Goal: Task Accomplishment & Management: Manage account settings

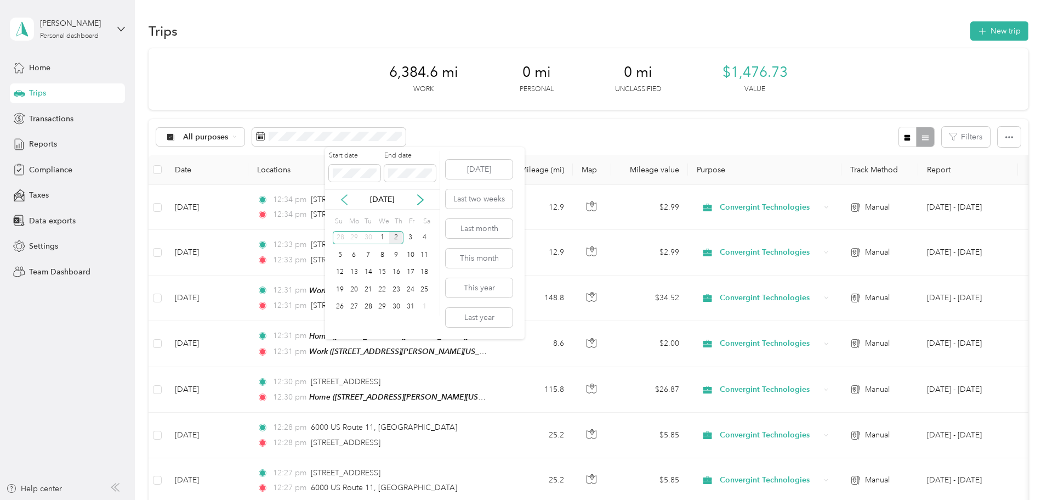
click at [343, 200] on icon at bounding box center [344, 199] width 11 height 11
click at [357, 236] on div "1" at bounding box center [354, 238] width 14 height 14
click at [366, 308] on div "30" at bounding box center [368, 307] width 14 height 14
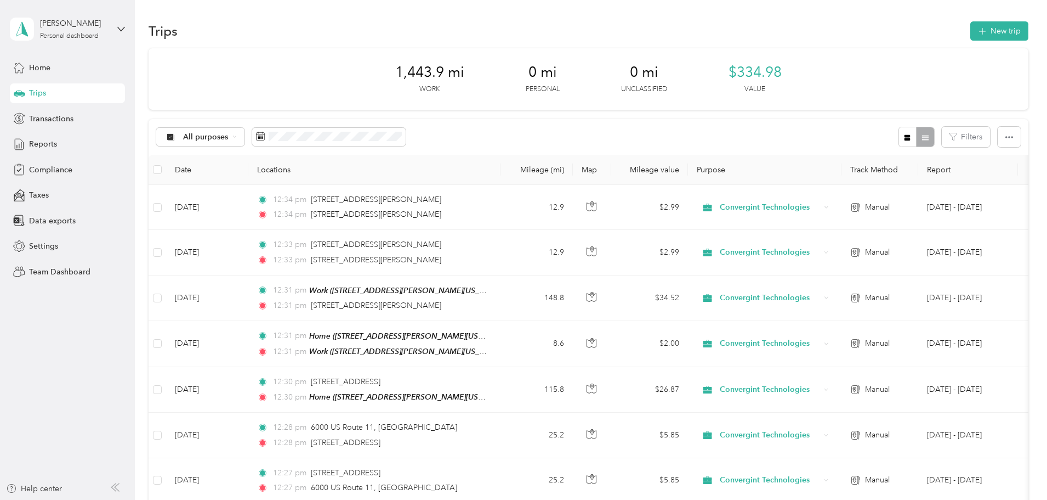
click at [107, 96] on div "Trips" at bounding box center [67, 93] width 115 height 20
click at [971, 27] on button "New trip" at bounding box center [1000, 30] width 58 height 19
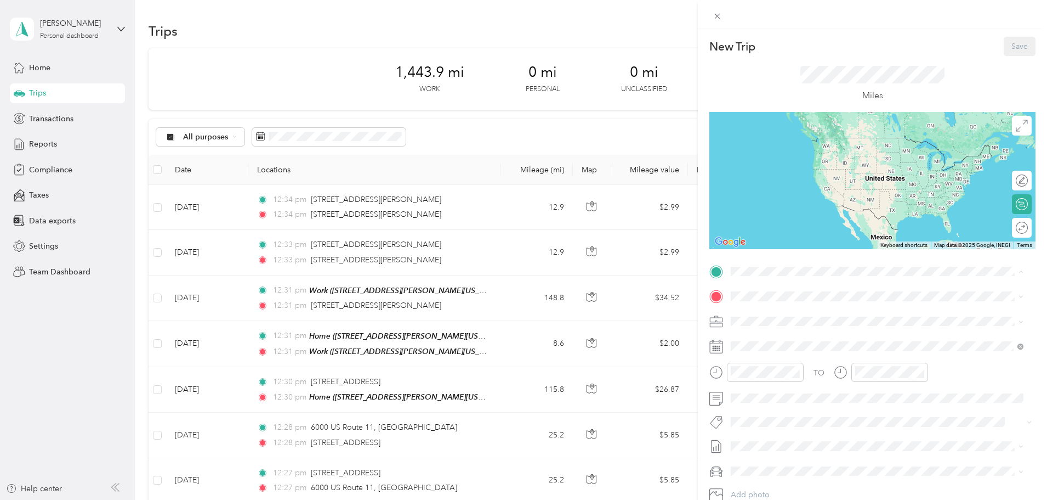
click at [468, 216] on div "New Trip Save This trip cannot be edited because it is either under review, app…" at bounding box center [523, 250] width 1047 height 500
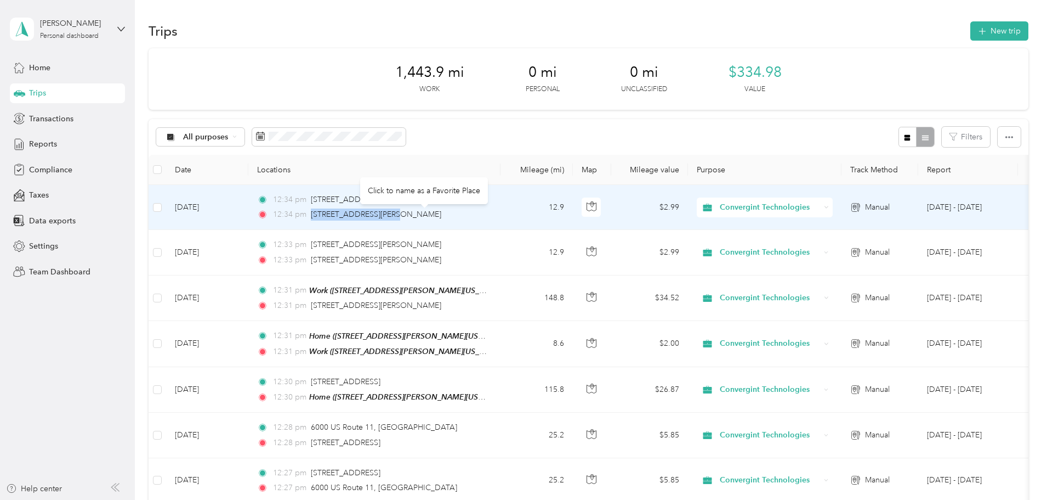
drag, startPoint x: 472, startPoint y: 214, endPoint x: 384, endPoint y: 220, distance: 87.9
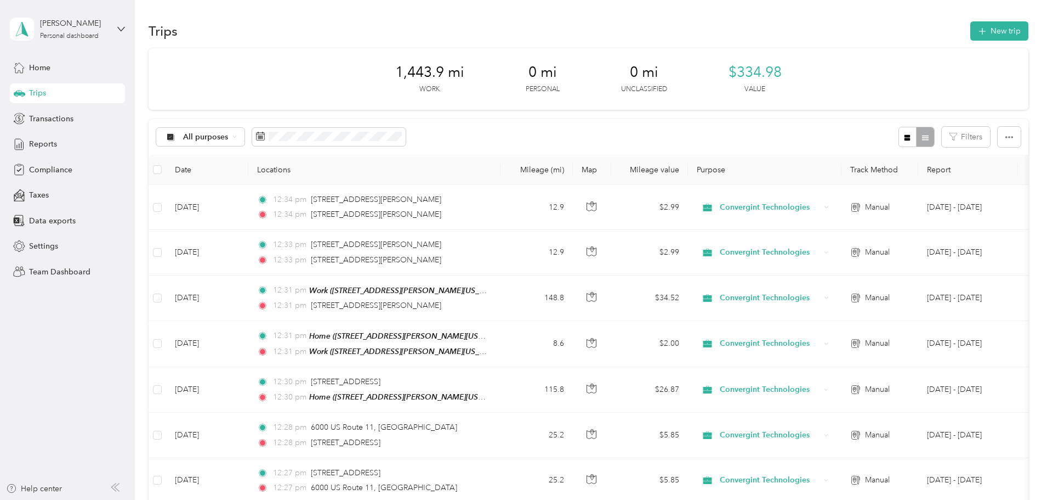
click at [541, 136] on div "All purposes Filters" at bounding box center [589, 137] width 880 height 36
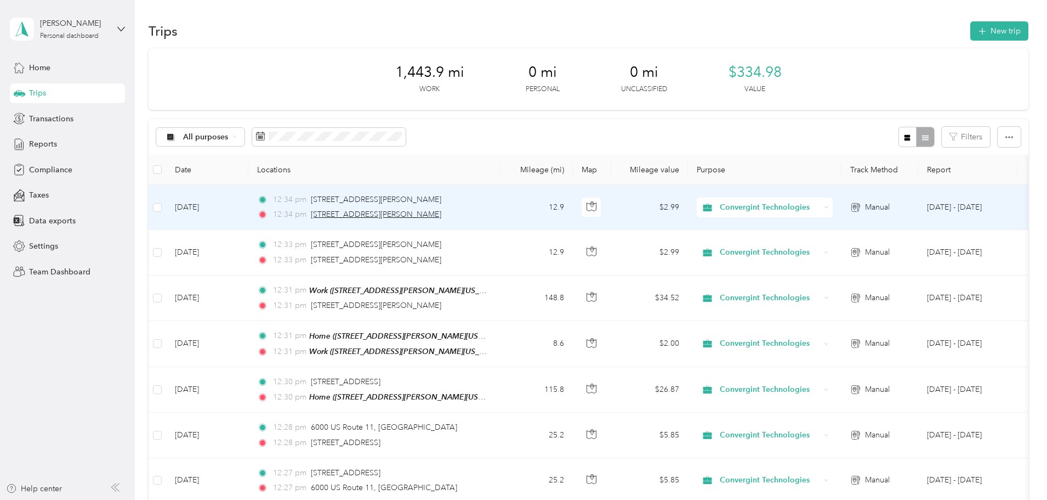
click at [441, 213] on span "[STREET_ADDRESS][PERSON_NAME]" at bounding box center [376, 213] width 130 height 9
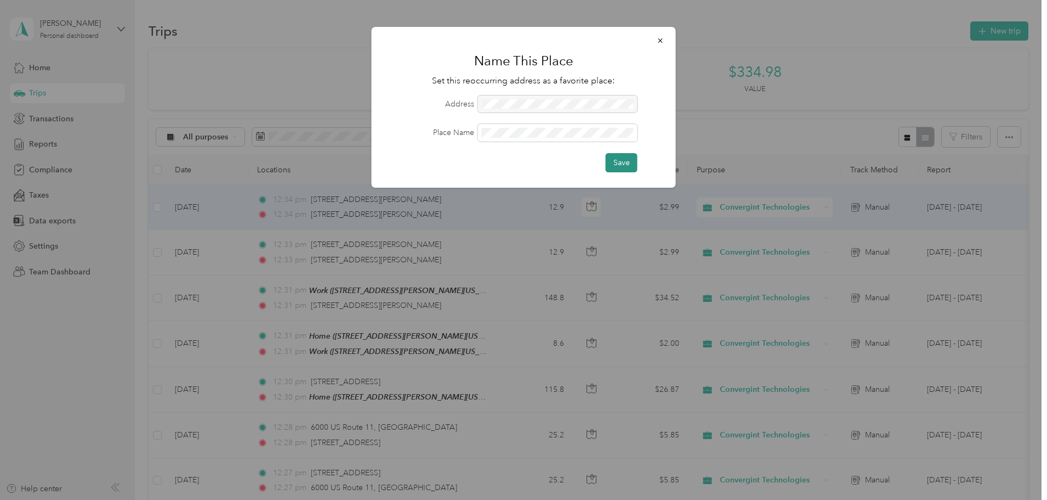
click at [617, 160] on button "Save" at bounding box center [622, 162] width 32 height 19
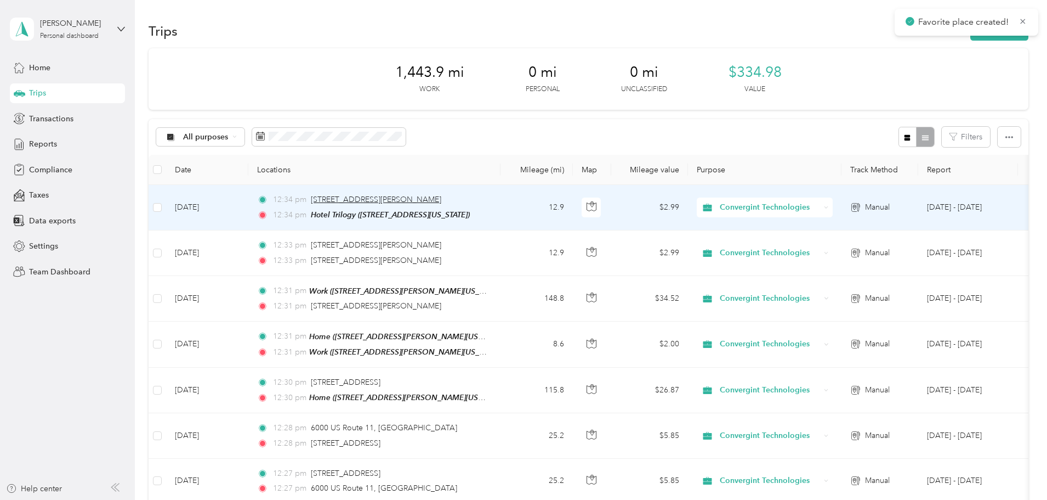
click at [441, 199] on span "[STREET_ADDRESS][PERSON_NAME]" at bounding box center [376, 199] width 130 height 9
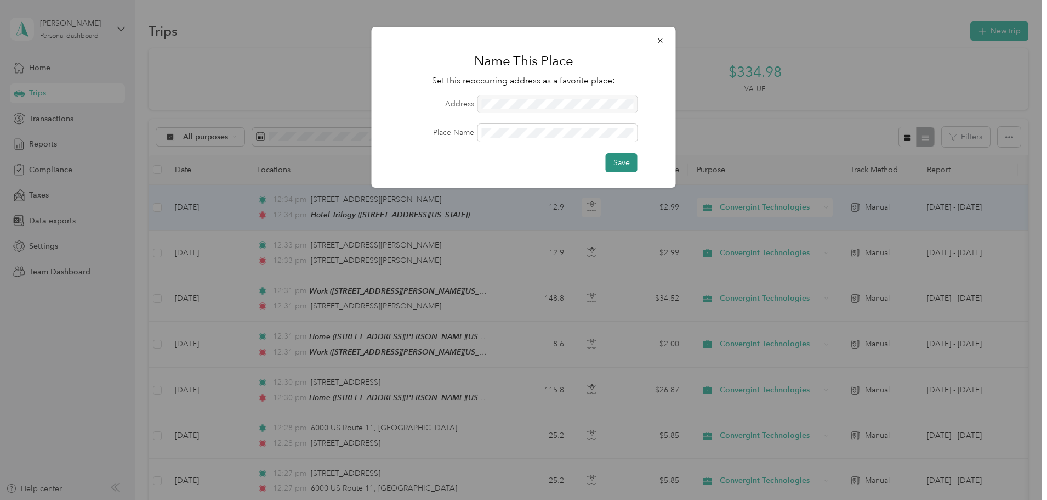
click at [606, 158] on button "Save" at bounding box center [622, 162] width 32 height 19
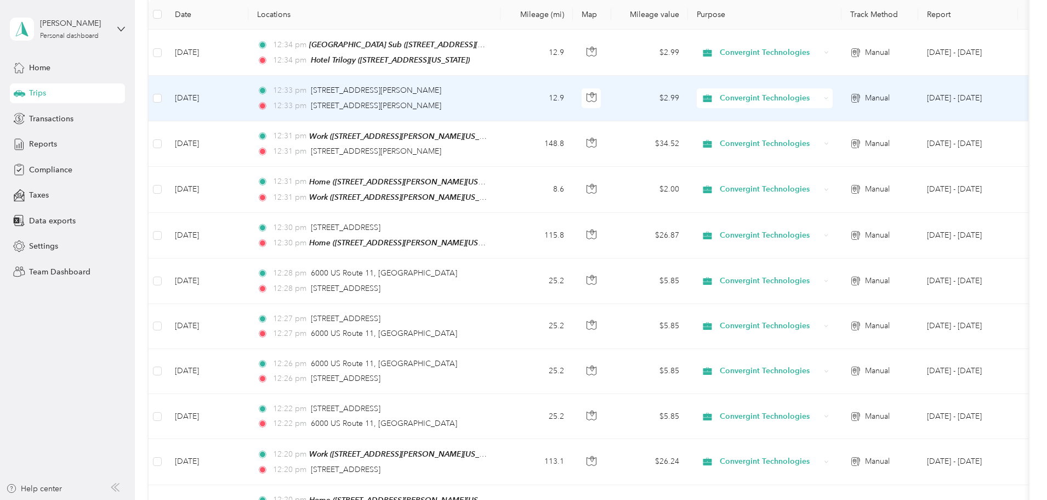
scroll to position [219, 0]
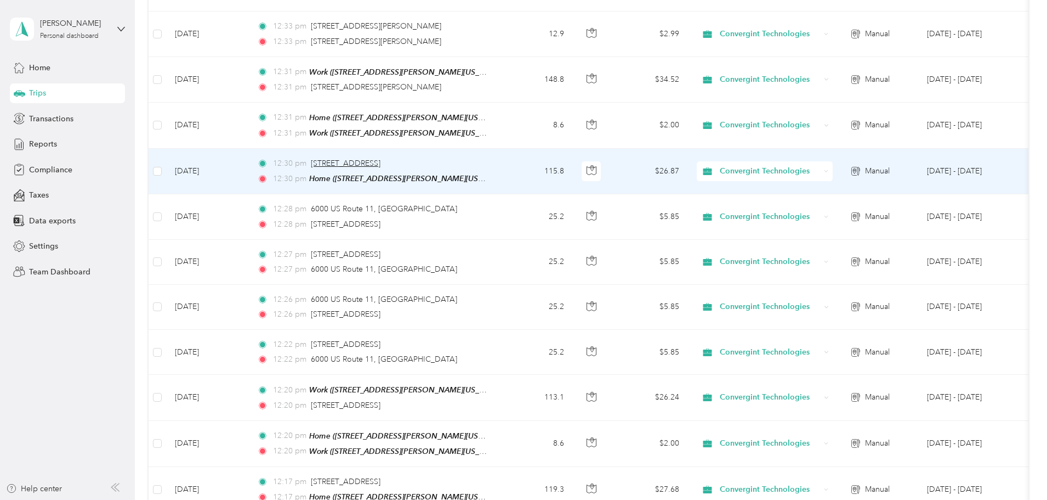
click at [381, 160] on span "[STREET_ADDRESS]" at bounding box center [346, 162] width 70 height 9
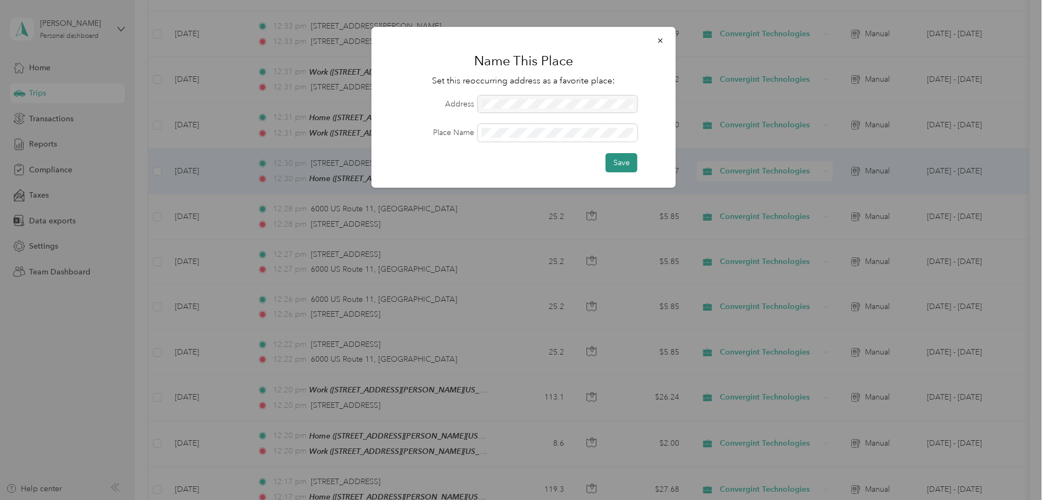
click at [622, 164] on button "Save" at bounding box center [622, 162] width 32 height 19
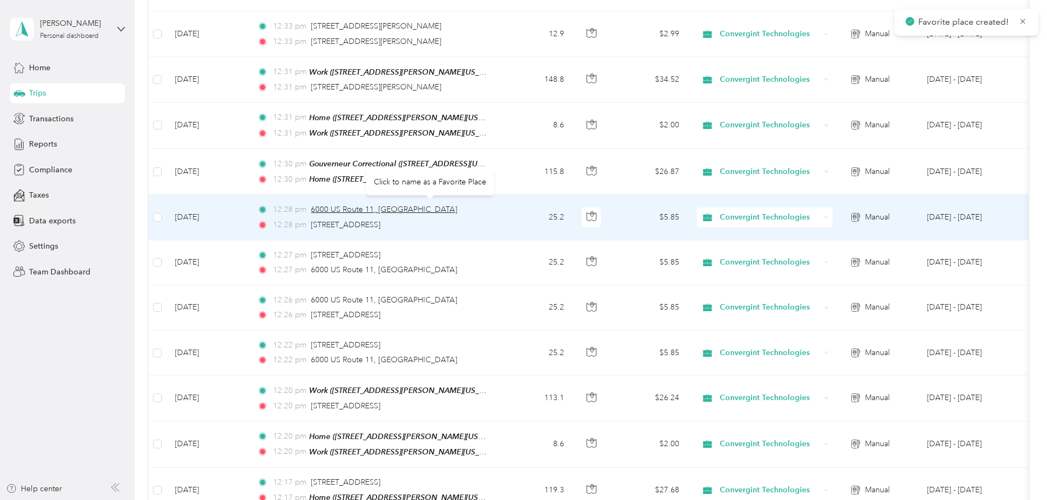
click at [445, 205] on span "6000 US Route 11, [GEOGRAPHIC_DATA]" at bounding box center [384, 209] width 146 height 9
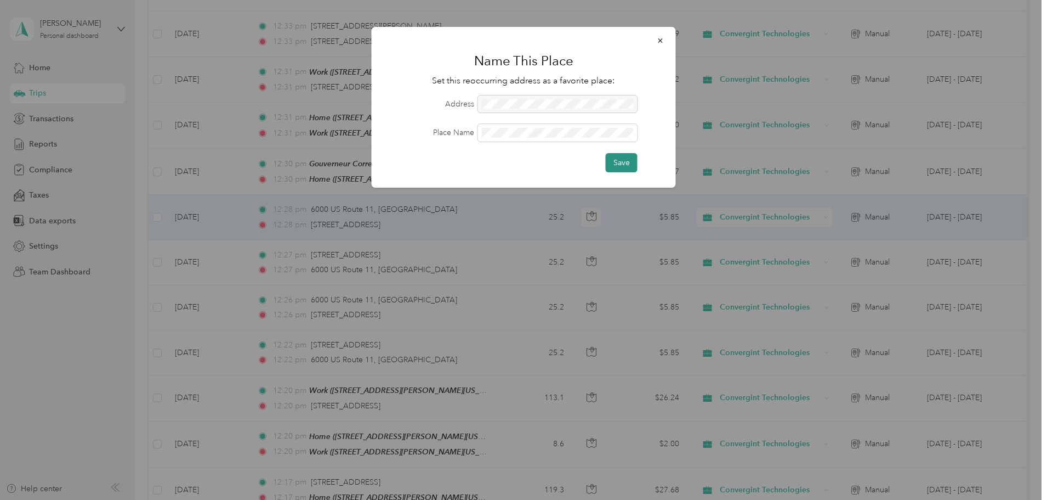
click at [626, 161] on button "Save" at bounding box center [622, 162] width 32 height 19
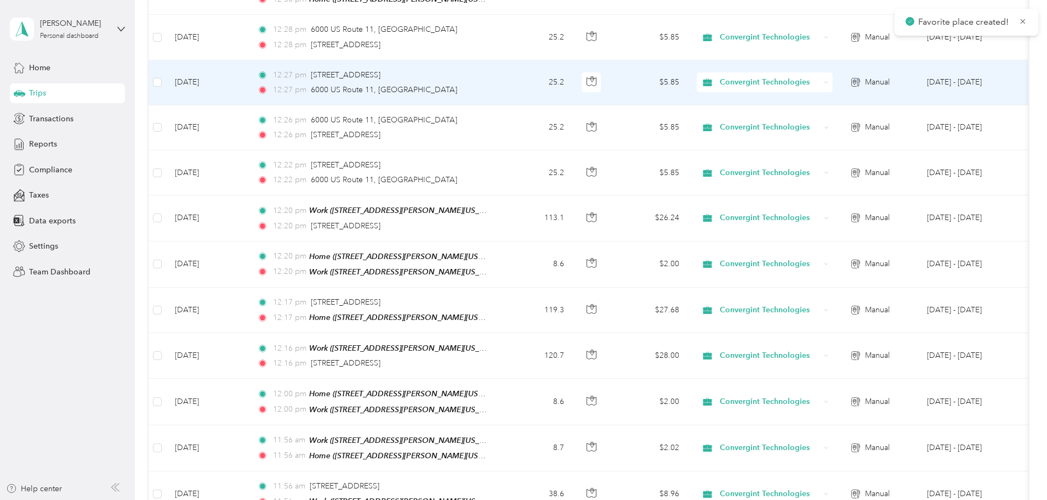
scroll to position [439, 0]
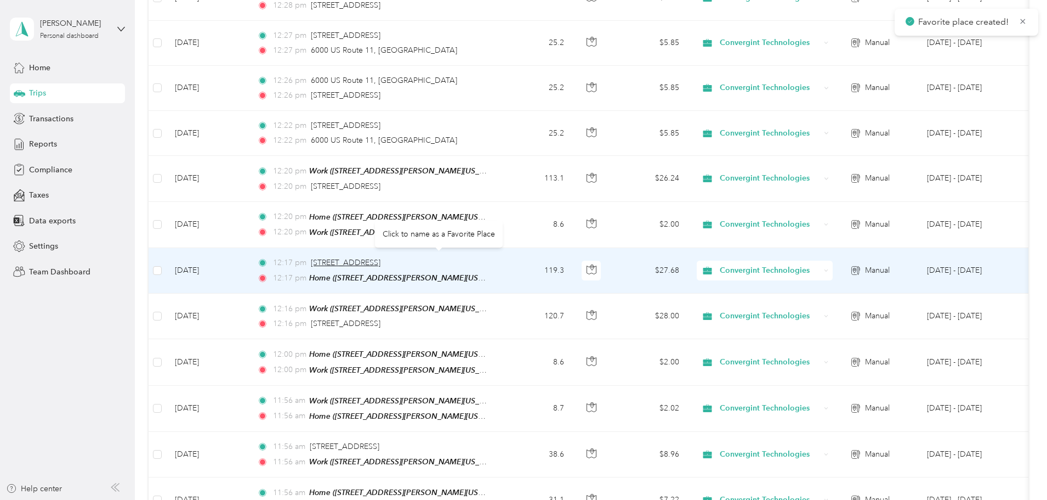
click at [381, 258] on span "[STREET_ADDRESS]" at bounding box center [346, 262] width 70 height 9
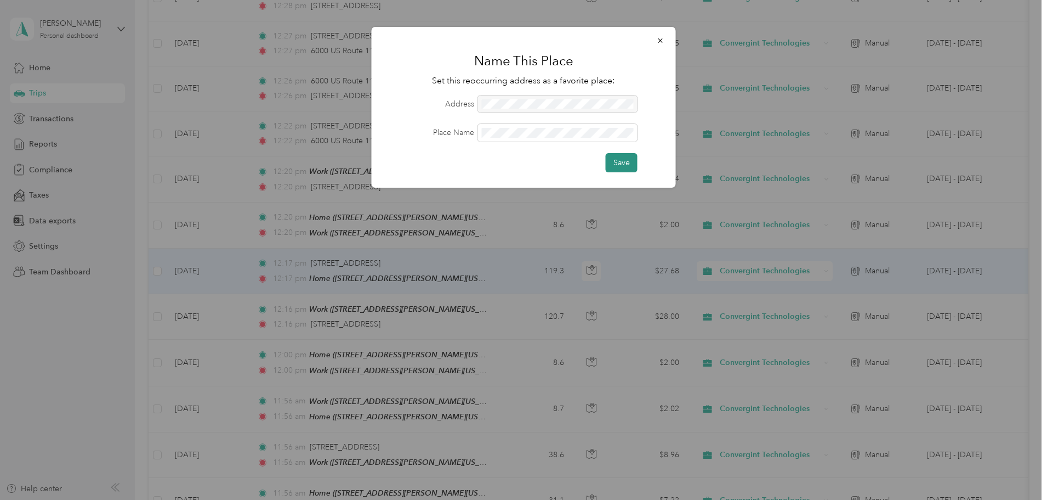
click at [628, 160] on button "Save" at bounding box center [622, 162] width 32 height 19
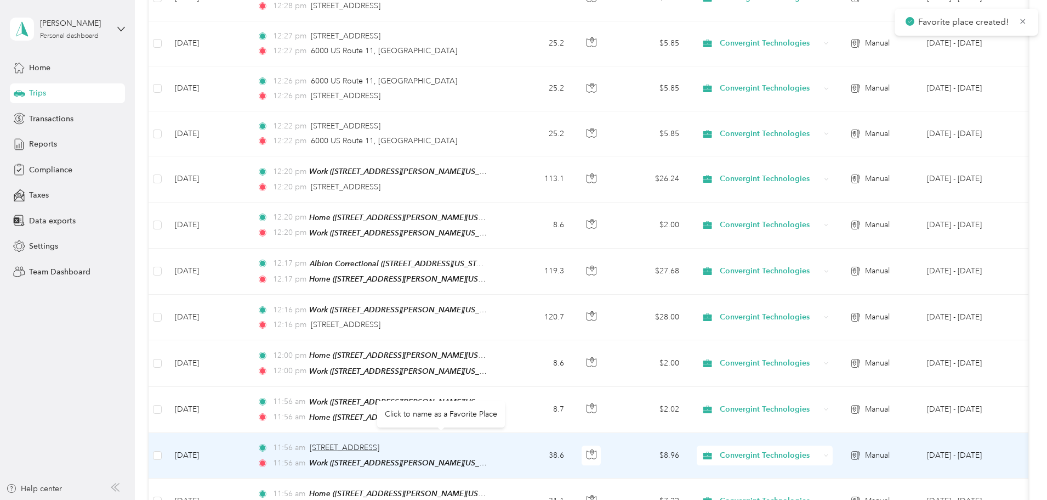
click at [379, 442] on span "[STREET_ADDRESS]" at bounding box center [345, 446] width 70 height 9
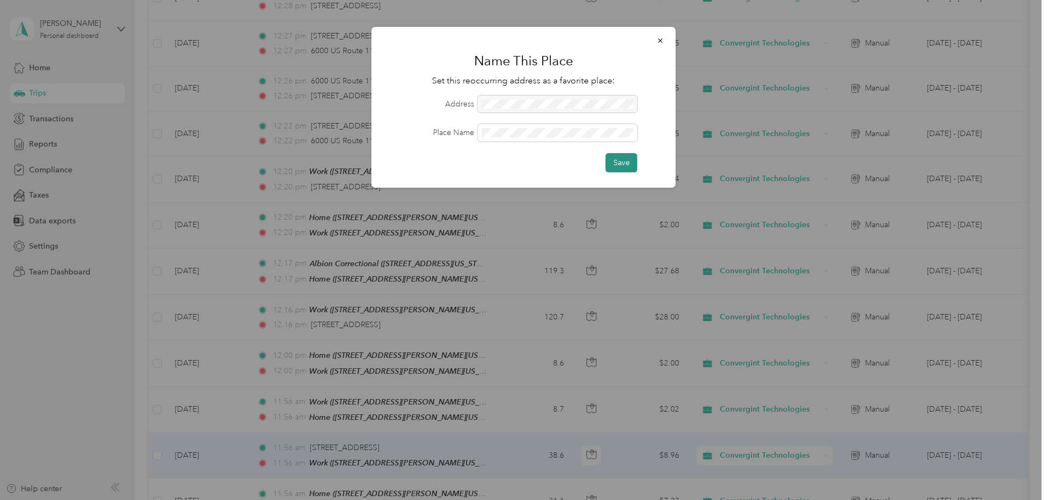
click at [610, 167] on button "Save" at bounding box center [622, 162] width 32 height 19
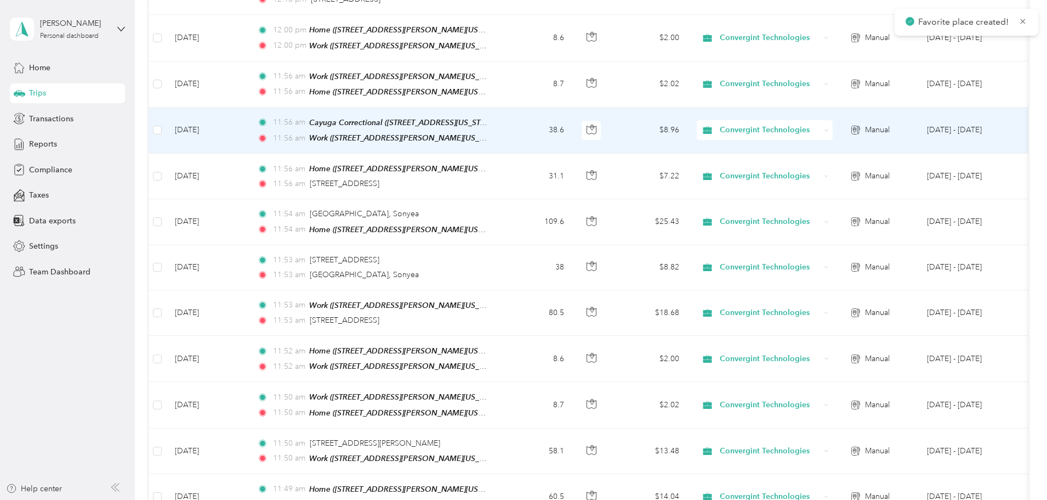
scroll to position [768, 0]
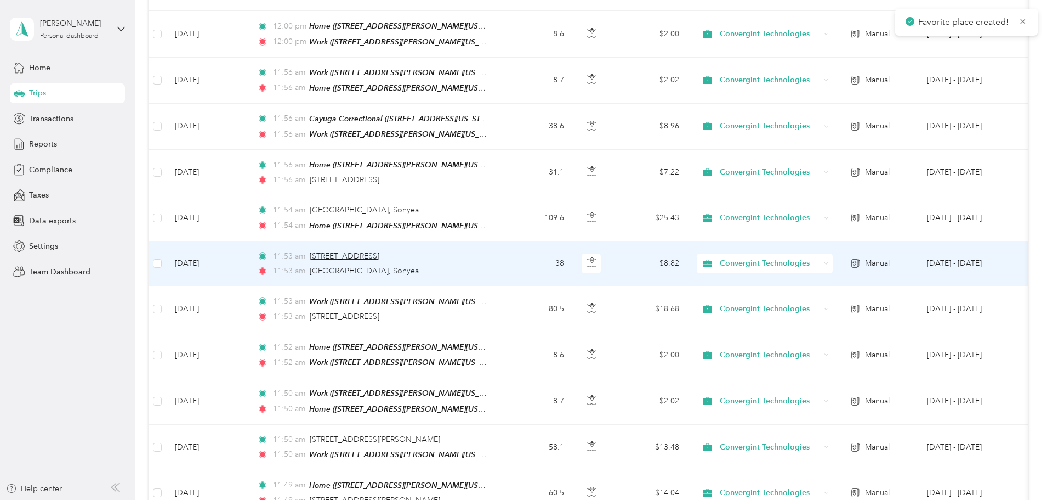
click at [379, 251] on span "[STREET_ADDRESS]" at bounding box center [345, 255] width 70 height 9
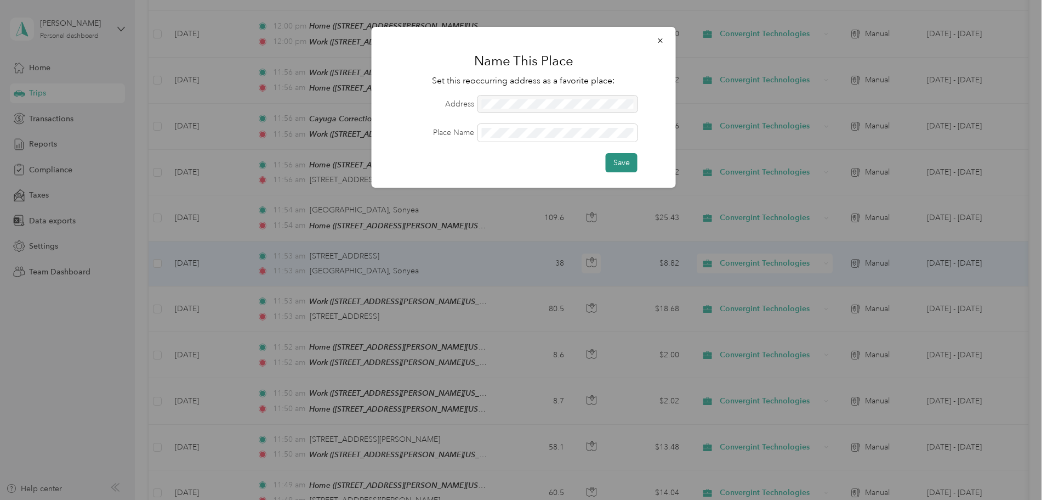
click at [622, 164] on button "Save" at bounding box center [622, 162] width 32 height 19
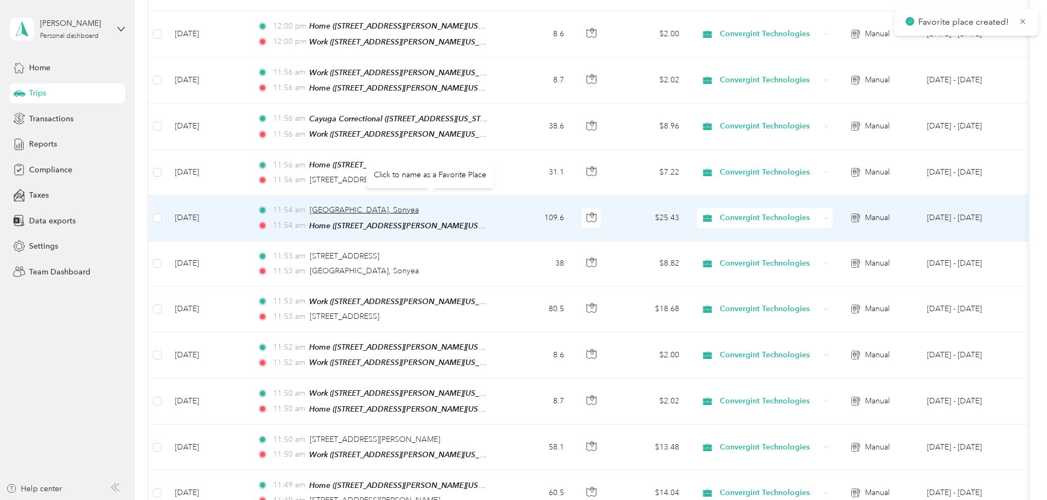
click at [419, 205] on span "[GEOGRAPHIC_DATA], Sonyea" at bounding box center [364, 209] width 109 height 9
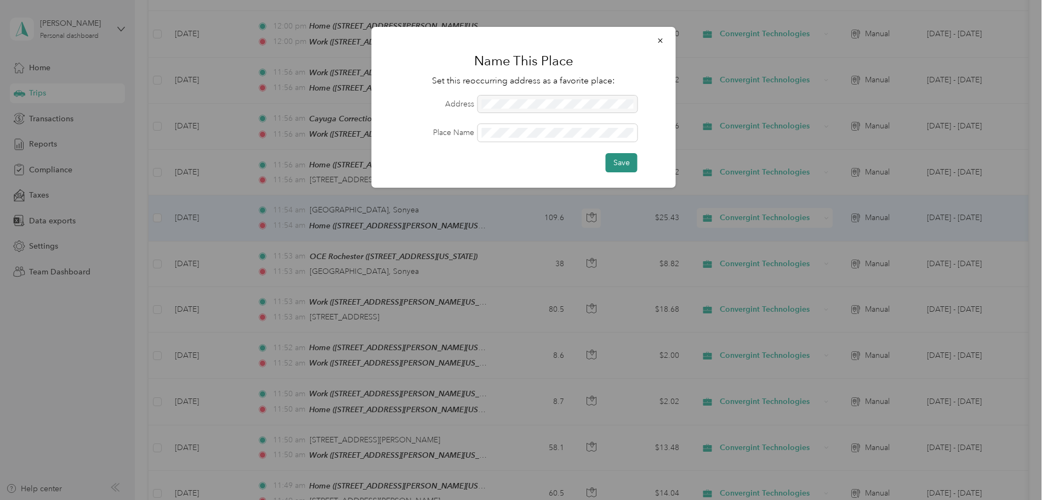
click at [626, 164] on button "Save" at bounding box center [622, 162] width 32 height 19
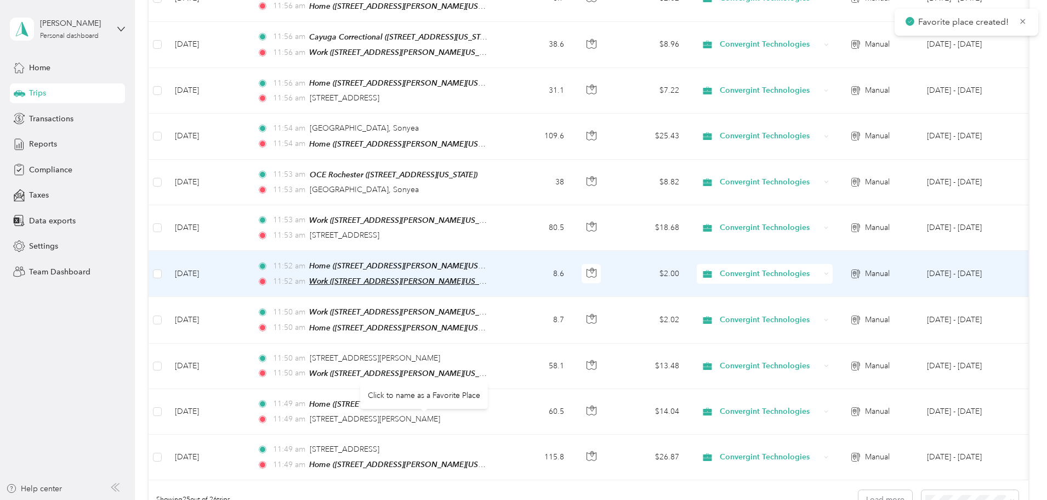
scroll to position [932, 0]
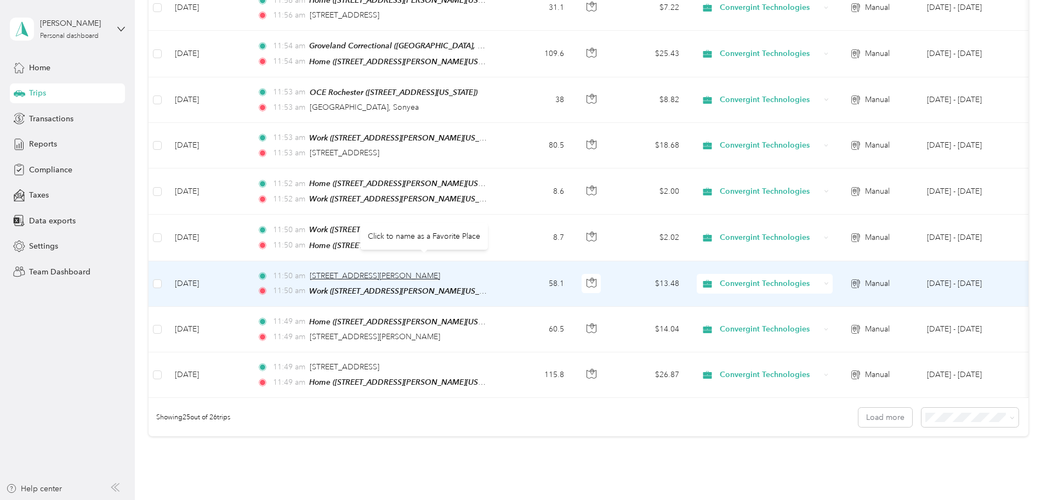
click at [440, 271] on span "[STREET_ADDRESS][PERSON_NAME]" at bounding box center [375, 275] width 130 height 9
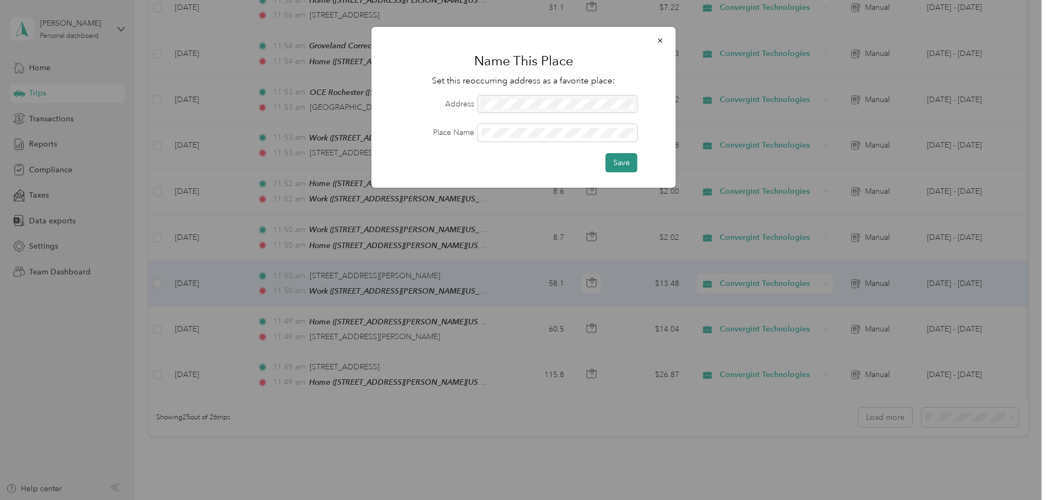
click at [634, 160] on button "Save" at bounding box center [622, 162] width 32 height 19
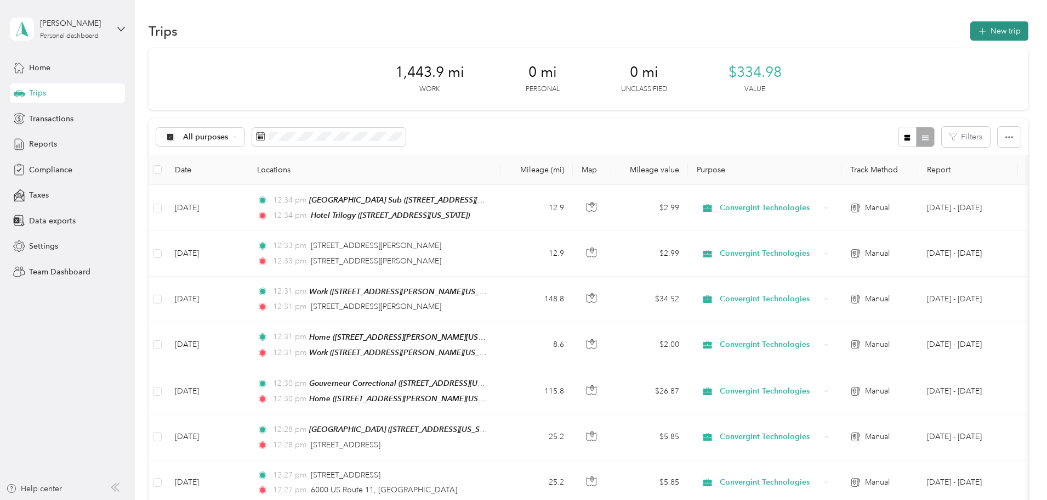
click at [976, 31] on icon "button" at bounding box center [982, 31] width 13 height 13
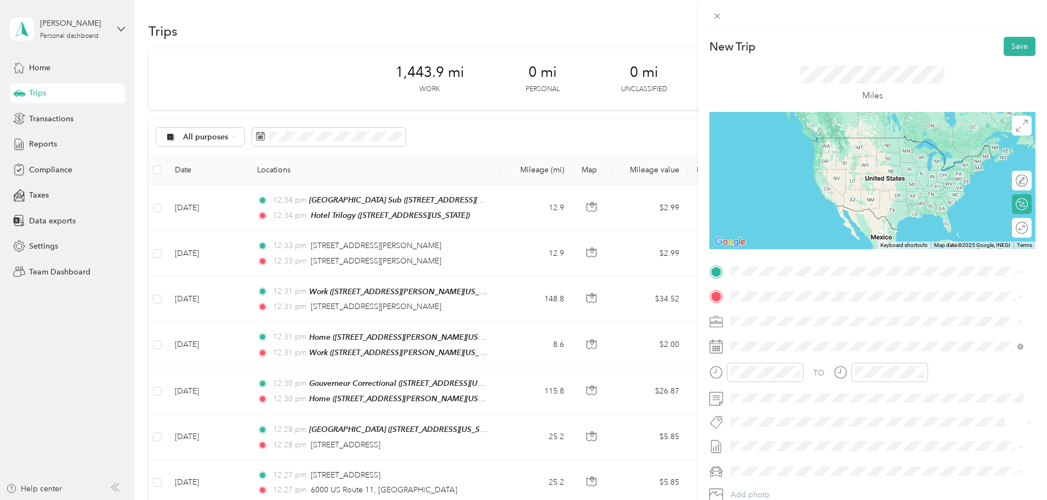
click at [812, 328] on span "254 Wolf Road, Latham, 12110, Latham, New York, United States" at bounding box center [867, 326] width 231 height 9
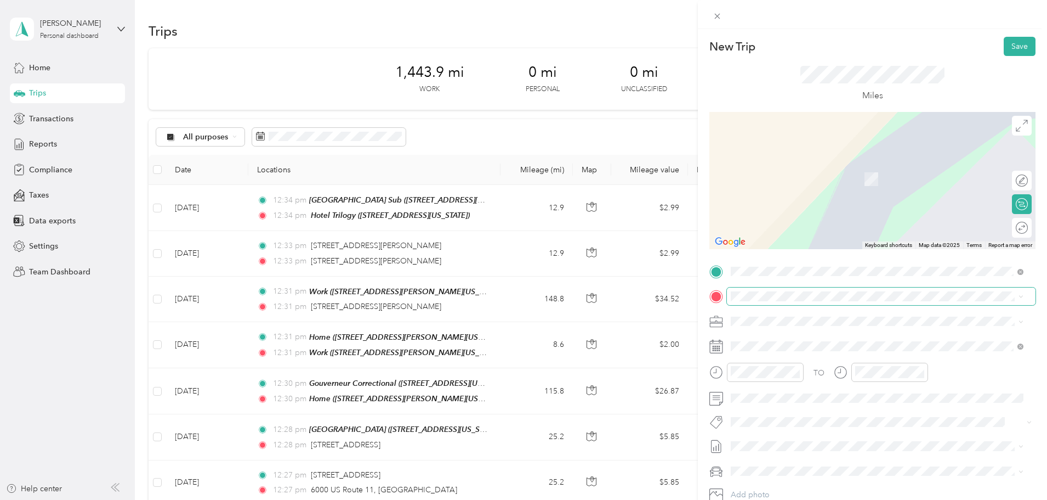
click at [771, 290] on span at bounding box center [881, 296] width 309 height 18
click at [791, 340] on span "72 Lock 11 Road Comstock, New York 12821, United States" at bounding box center [837, 336] width 171 height 10
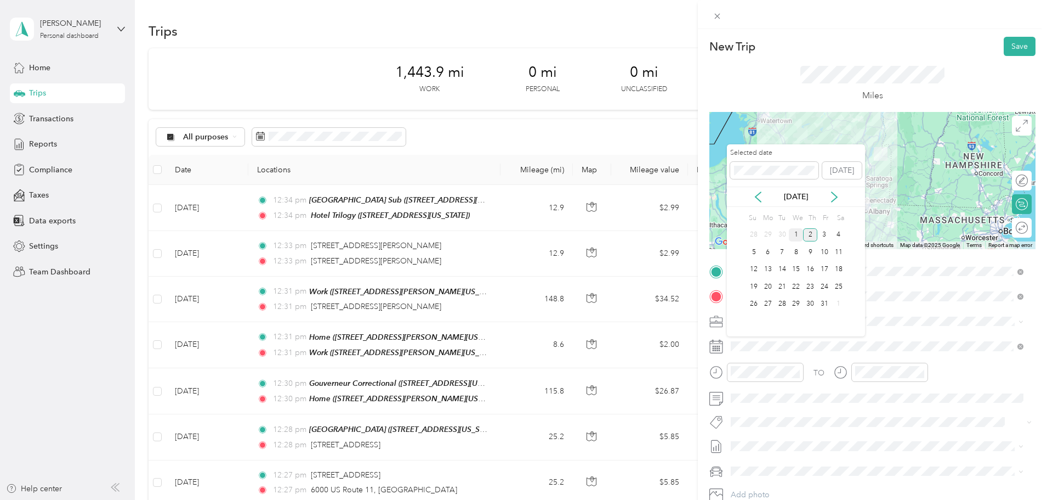
click at [797, 235] on div "1" at bounding box center [796, 235] width 14 height 14
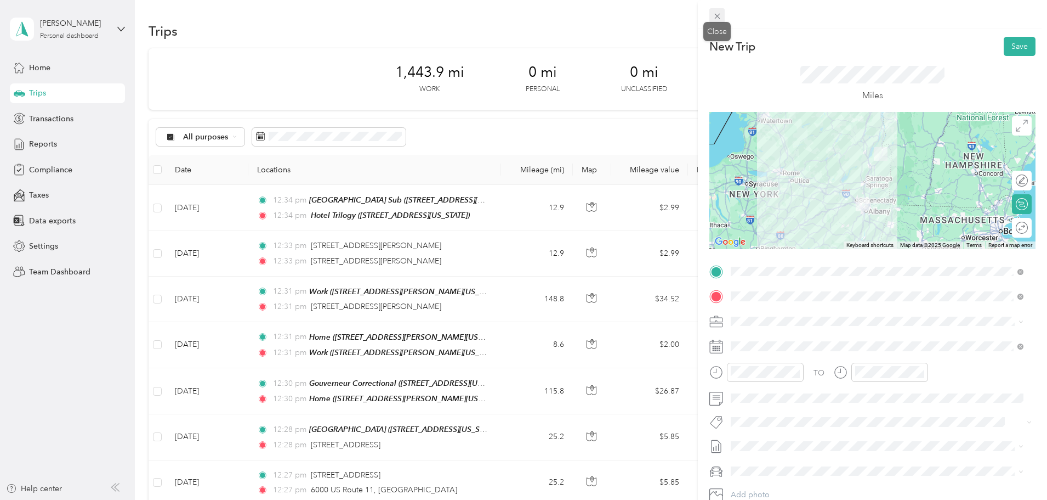
click at [722, 14] on span at bounding box center [717, 15] width 15 height 15
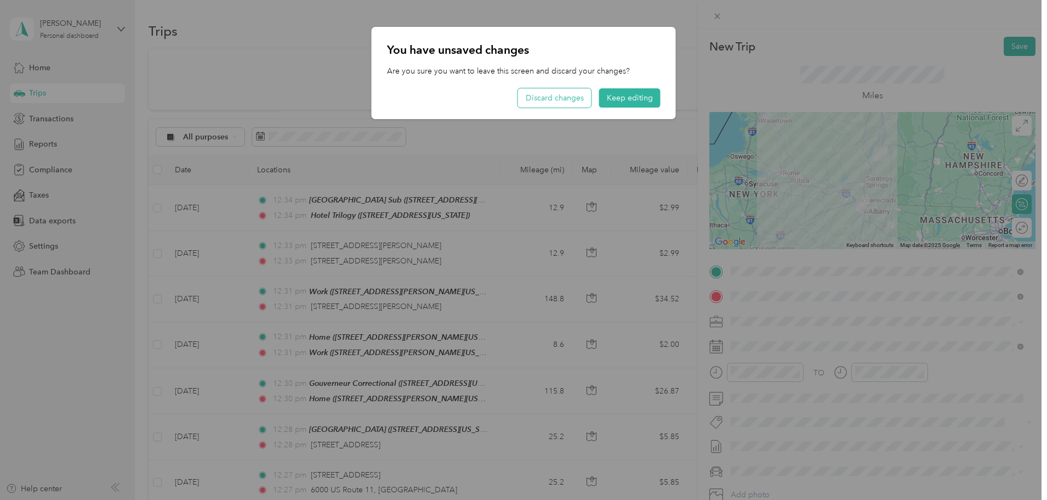
click at [575, 99] on button "Discard changes" at bounding box center [554, 97] width 73 height 19
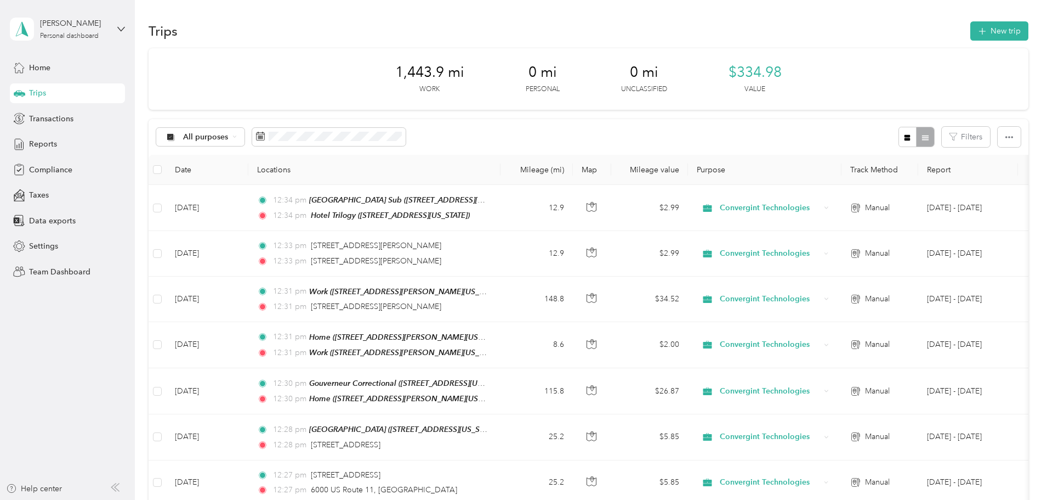
click at [54, 148] on span "Reports" at bounding box center [43, 144] width 28 height 12
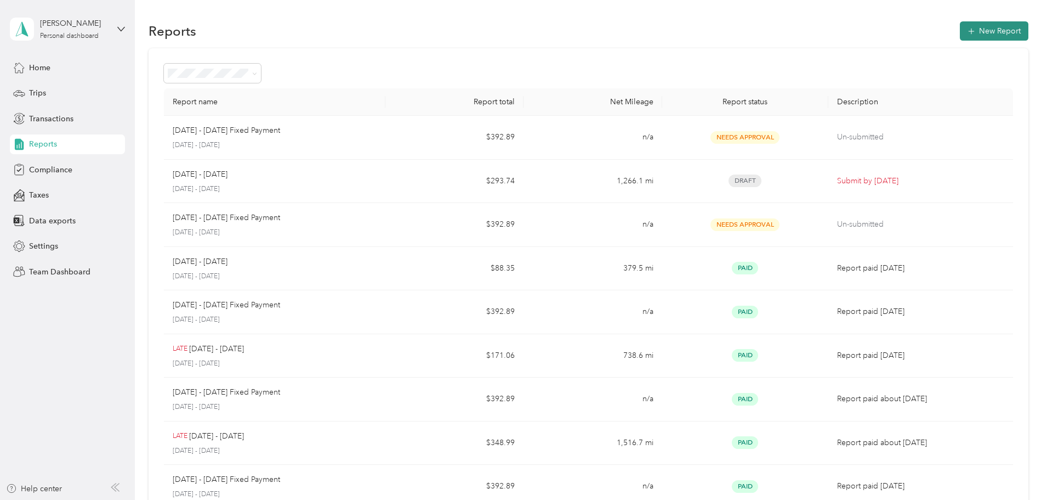
click at [960, 27] on button "New Report" at bounding box center [994, 30] width 69 height 19
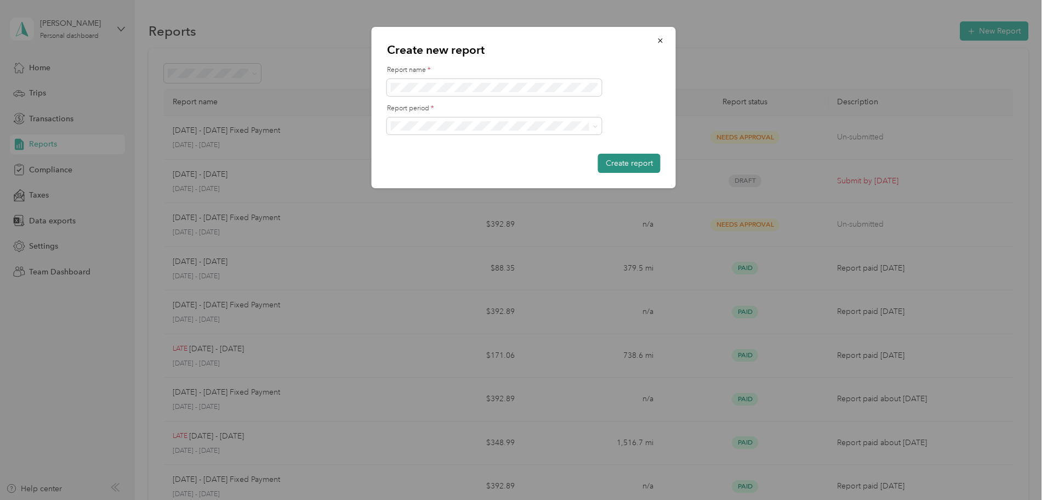
click at [642, 163] on button "Create report" at bounding box center [629, 163] width 63 height 19
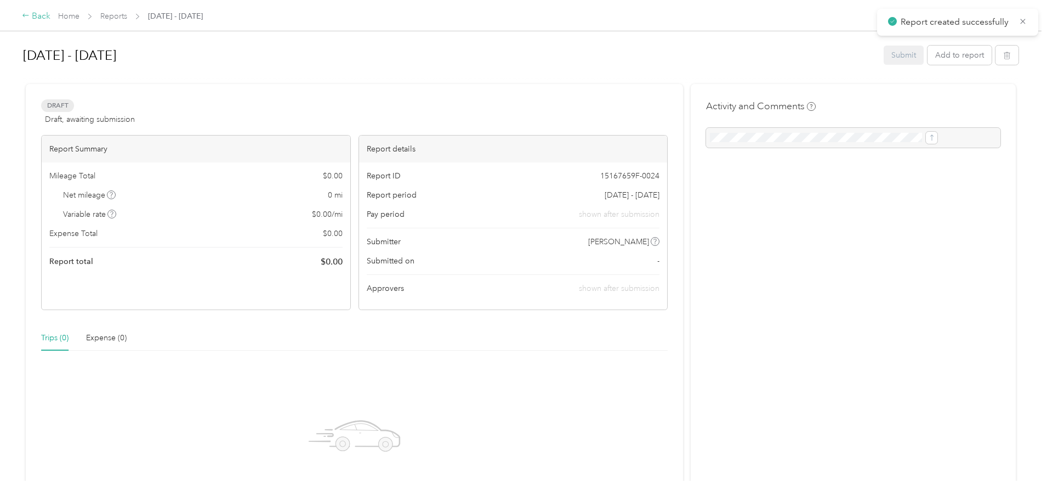
click at [50, 17] on div "Back" at bounding box center [36, 16] width 29 height 13
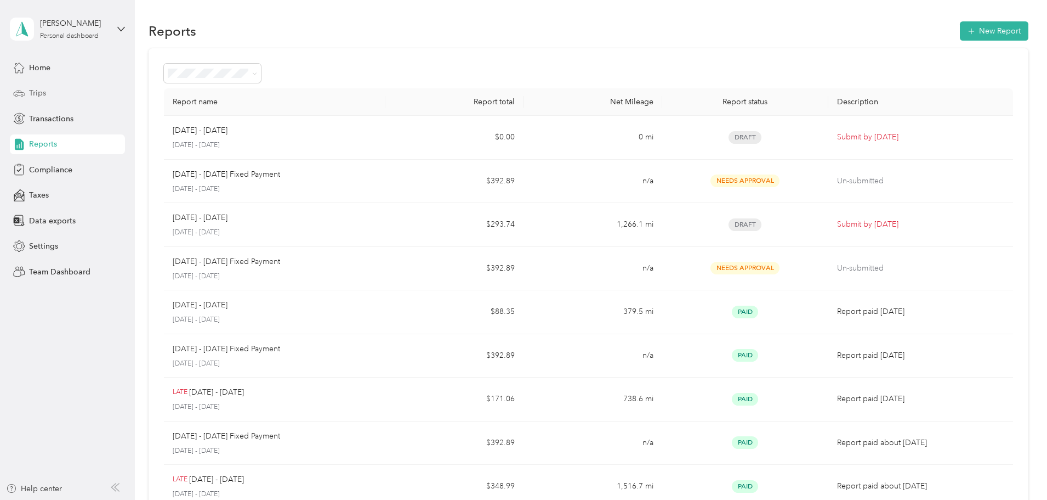
click at [46, 98] on div "Trips" at bounding box center [67, 93] width 115 height 20
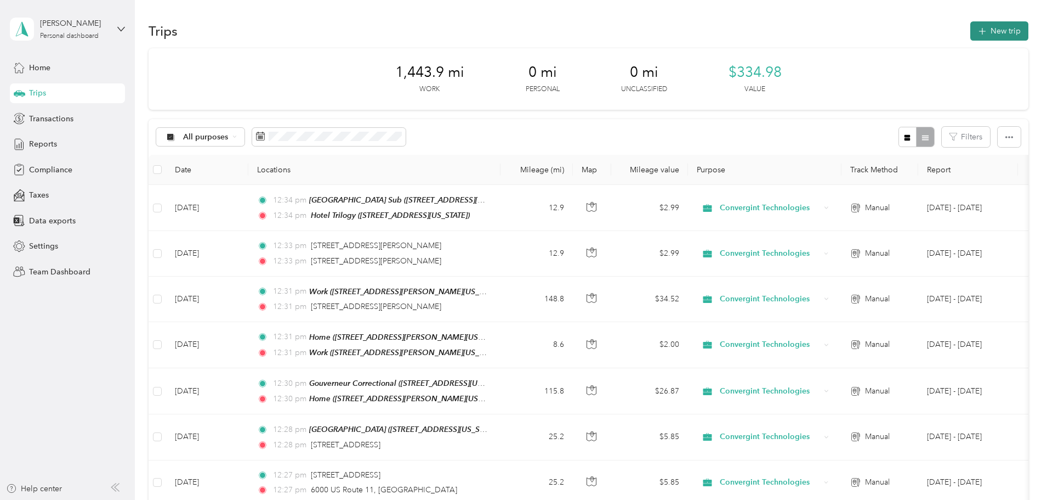
click at [971, 32] on button "New trip" at bounding box center [1000, 30] width 58 height 19
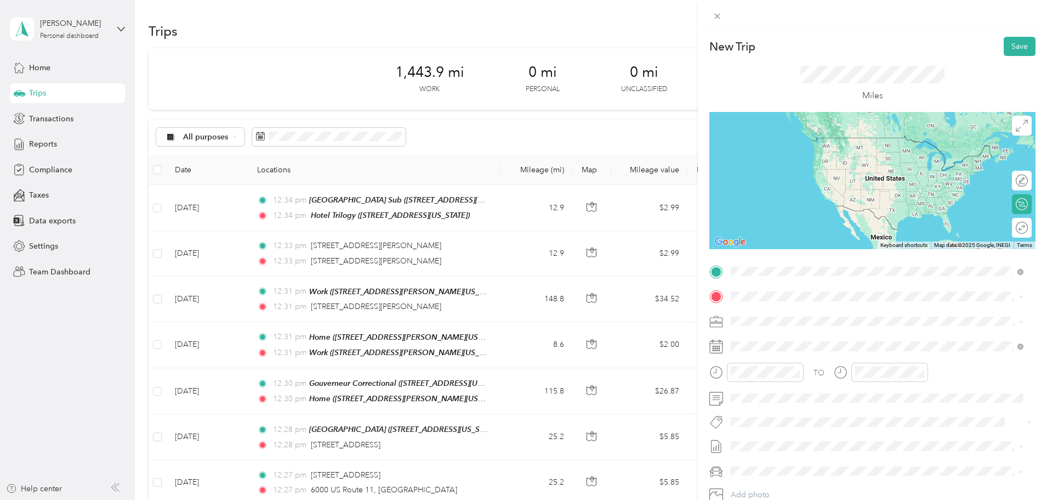
click at [827, 309] on div "Hotel Trilogy 254 Wolf Road, Latham, 12110, Latham, New York, United States" at bounding box center [877, 321] width 285 height 27
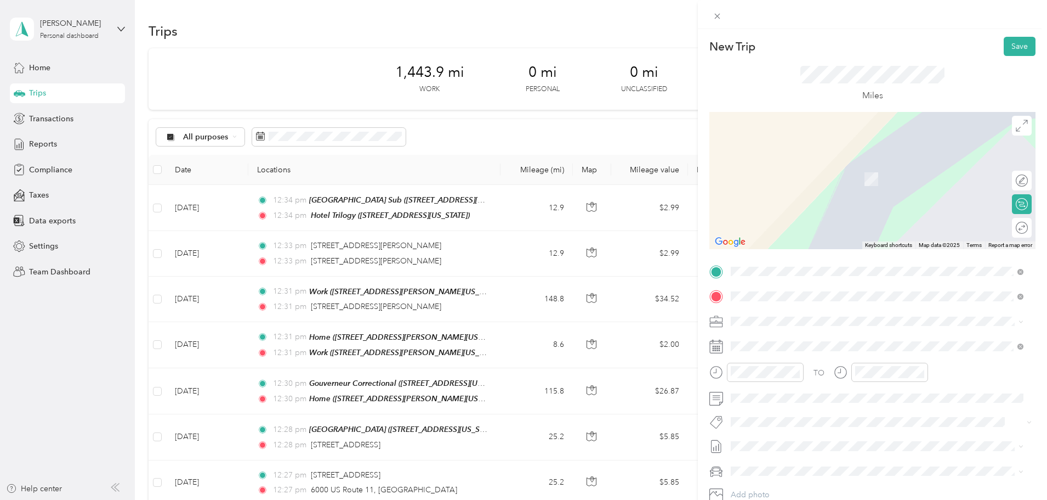
click at [796, 340] on span "72 Lock 11 Road Comstock, New York 12821, United States" at bounding box center [837, 336] width 171 height 10
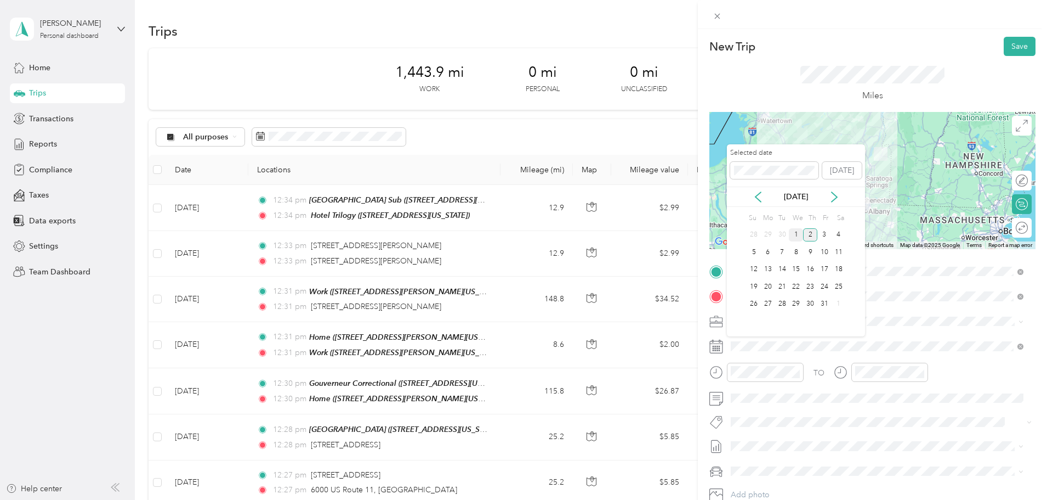
click at [800, 235] on div "1" at bounding box center [796, 235] width 14 height 14
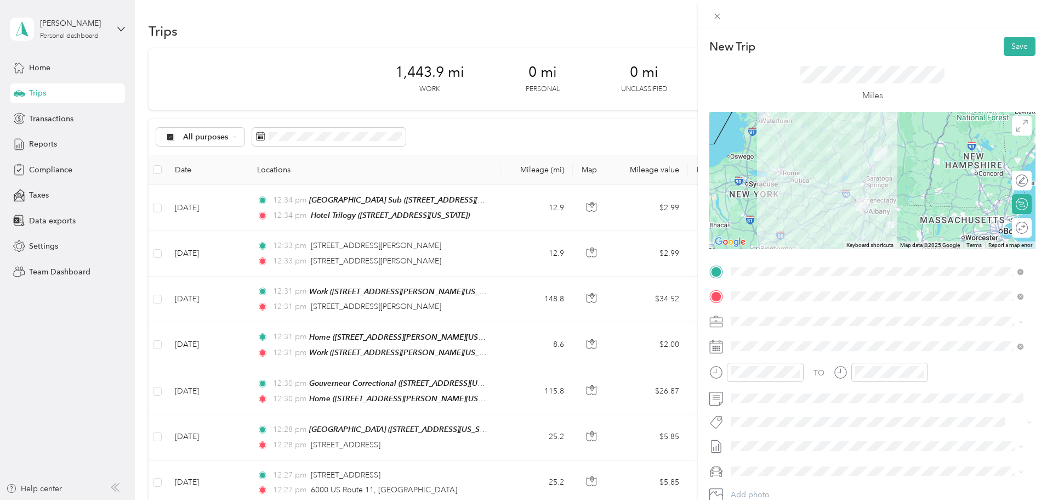
click at [796, 480] on span "Oct 1 - 31, 2025 Draft" at bounding box center [877, 482] width 285 height 10
click at [794, 435] on span "Chevrolet Colorado" at bounding box center [773, 432] width 76 height 9
click at [1015, 45] on button "Save" at bounding box center [1020, 46] width 32 height 19
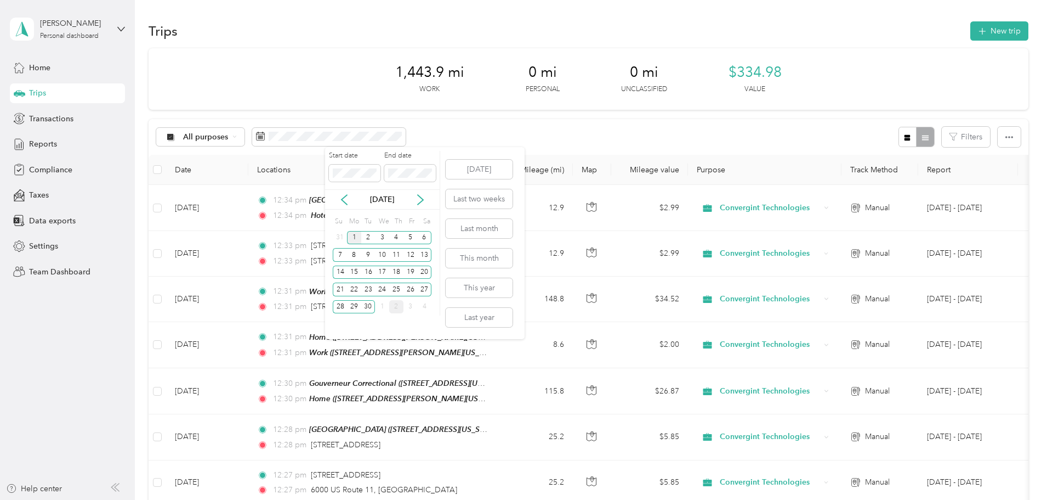
click at [357, 235] on div "1" at bounding box center [354, 238] width 14 height 14
click at [420, 203] on icon at bounding box center [420, 200] width 5 height 10
click at [399, 236] on div "2" at bounding box center [396, 238] width 14 height 14
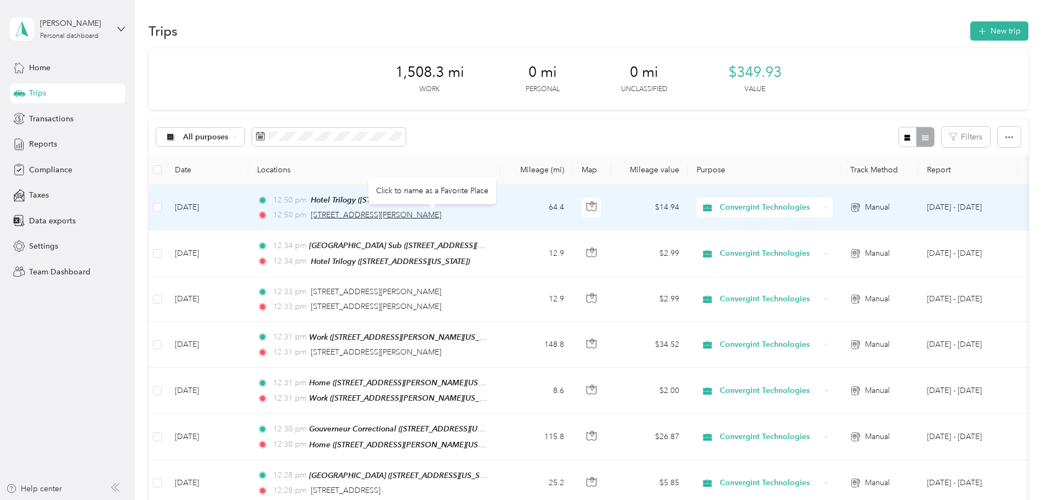
click at [441, 215] on span "72 Lock 11 Road, Comstock" at bounding box center [376, 214] width 130 height 9
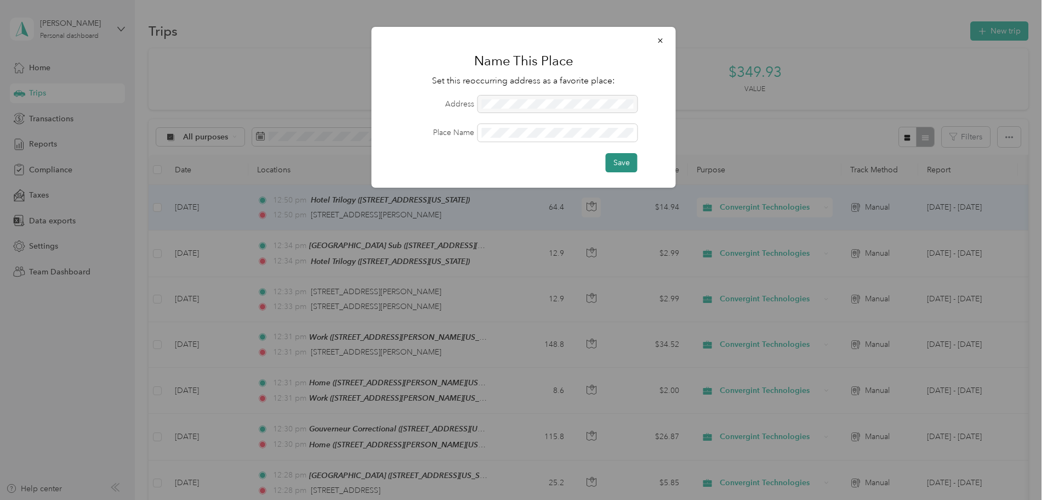
click at [628, 161] on button "Save" at bounding box center [622, 162] width 32 height 19
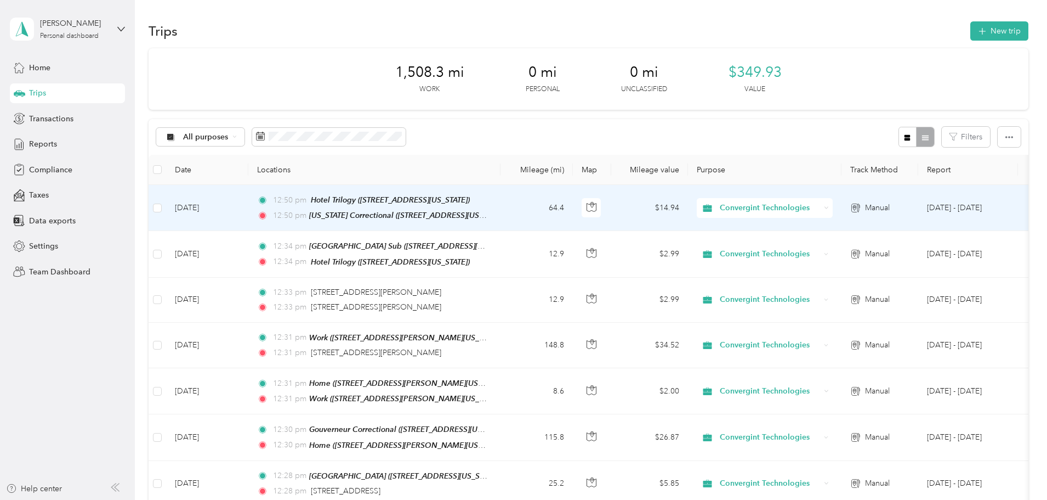
click at [971, 36] on button "New trip" at bounding box center [1000, 30] width 58 height 19
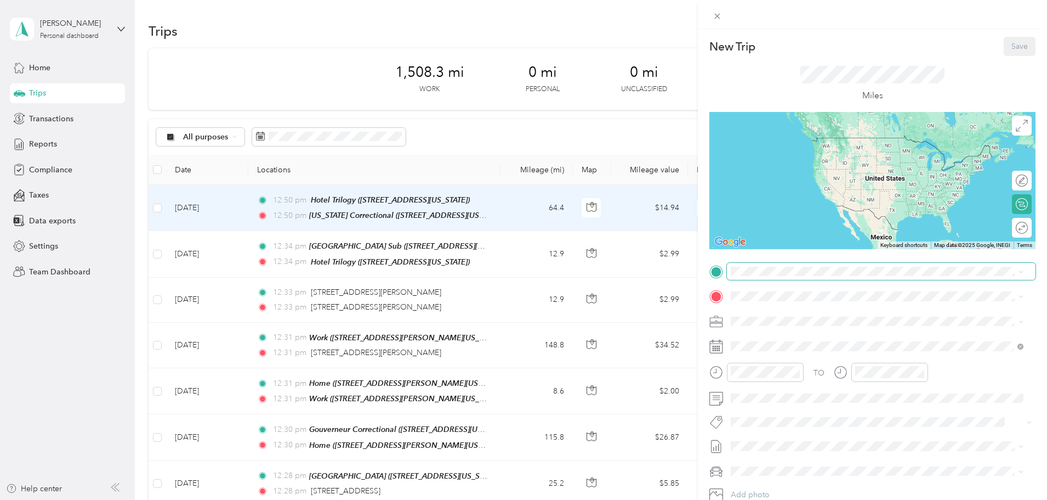
click at [771, 265] on span at bounding box center [881, 272] width 309 height 18
click at [781, 324] on span "72 Lock 11 Road, Comstock, 12821, Comstock, New York, United States" at bounding box center [837, 326] width 171 height 9
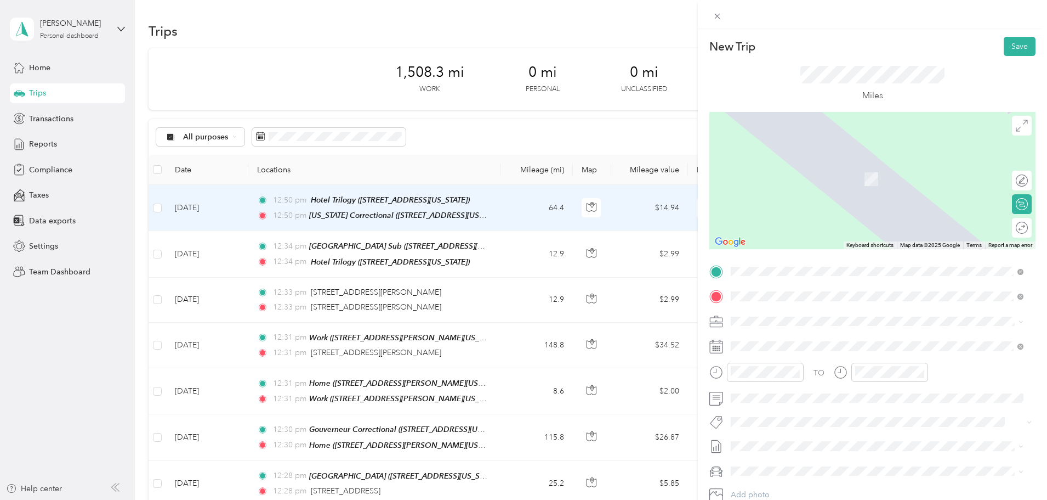
click at [799, 338] on div "Home" at bounding box center [837, 339] width 171 height 10
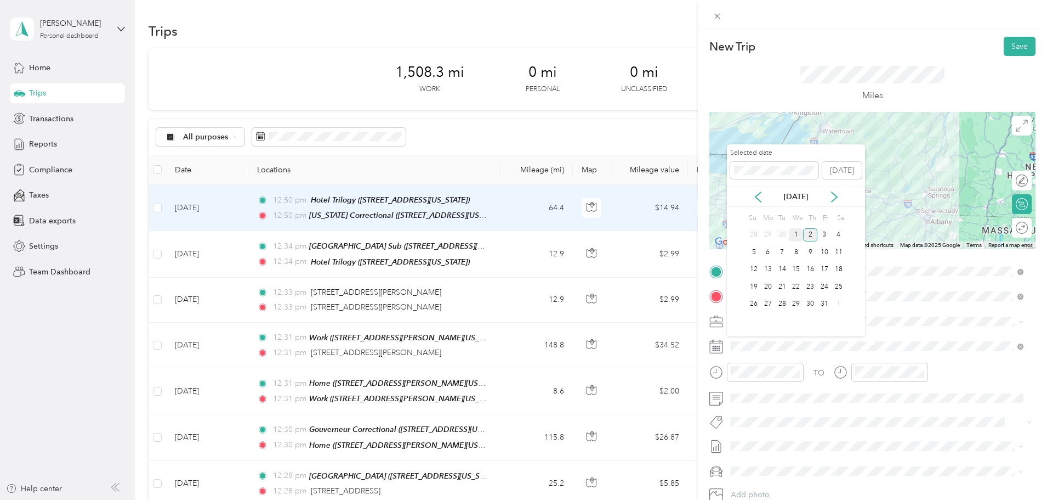
click at [798, 237] on div "1" at bounding box center [796, 235] width 14 height 14
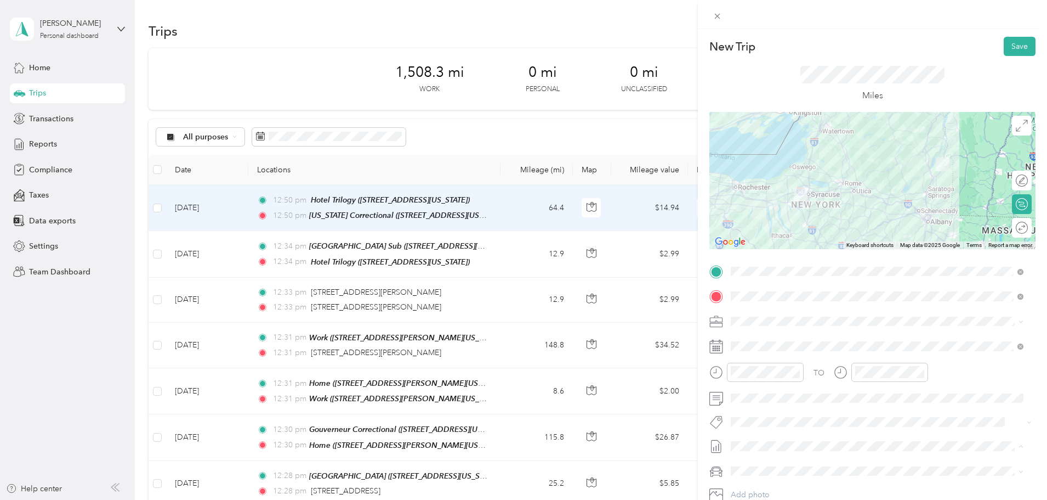
click at [775, 479] on span "Oct 1 - 31, 2025" at bounding box center [758, 482] width 55 height 12
click at [775, 478] on span at bounding box center [881, 471] width 309 height 18
click at [777, 432] on span "Chevrolet Colorado" at bounding box center [773, 432] width 76 height 9
click at [1011, 46] on button "Save" at bounding box center [1020, 46] width 32 height 19
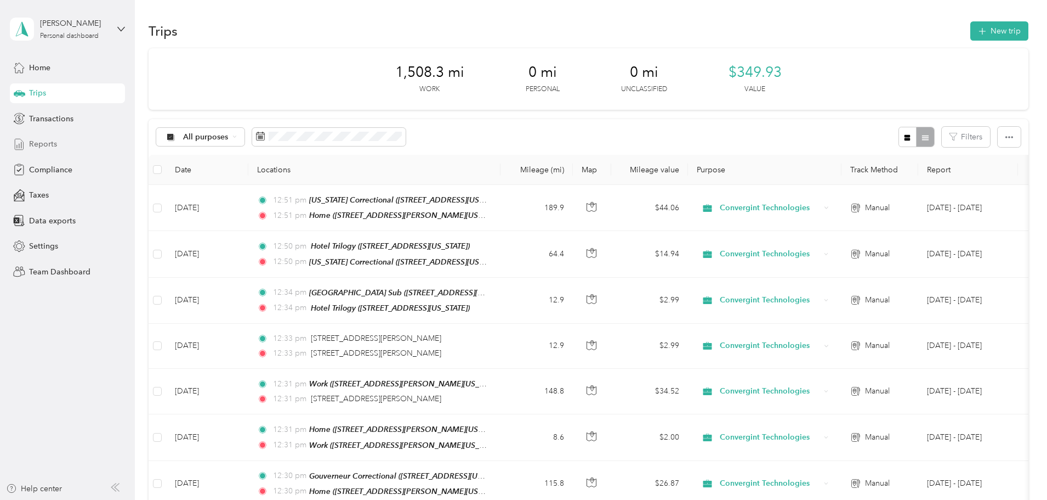
click at [76, 139] on div "Reports" at bounding box center [67, 144] width 115 height 20
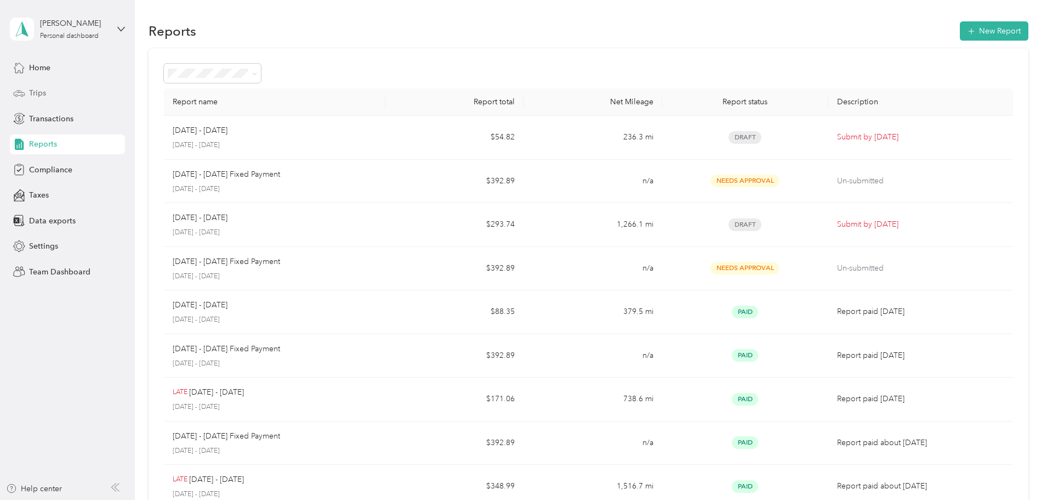
click at [48, 93] on div "Trips" at bounding box center [67, 93] width 115 height 20
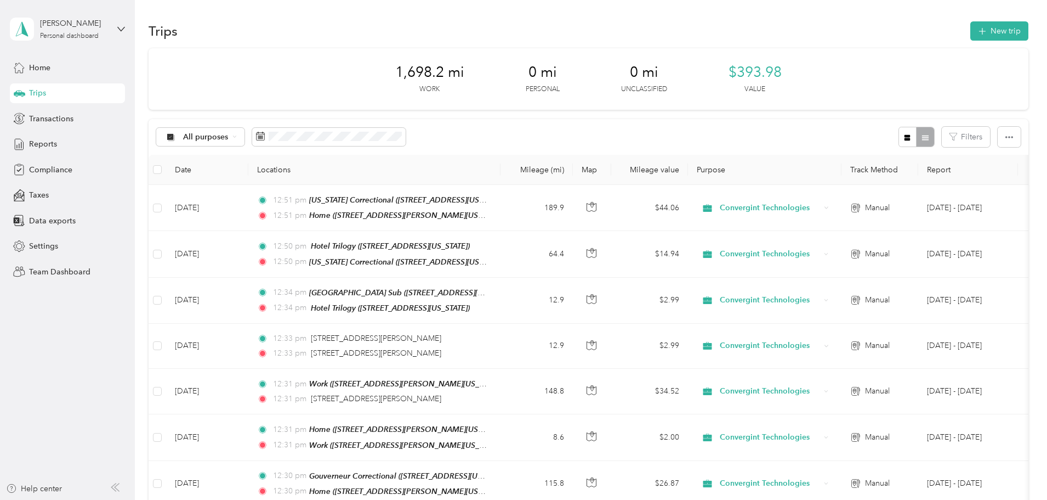
click at [320, 38] on div "Trips New trip" at bounding box center [589, 30] width 880 height 23
